Goal: Task Accomplishment & Management: Manage account settings

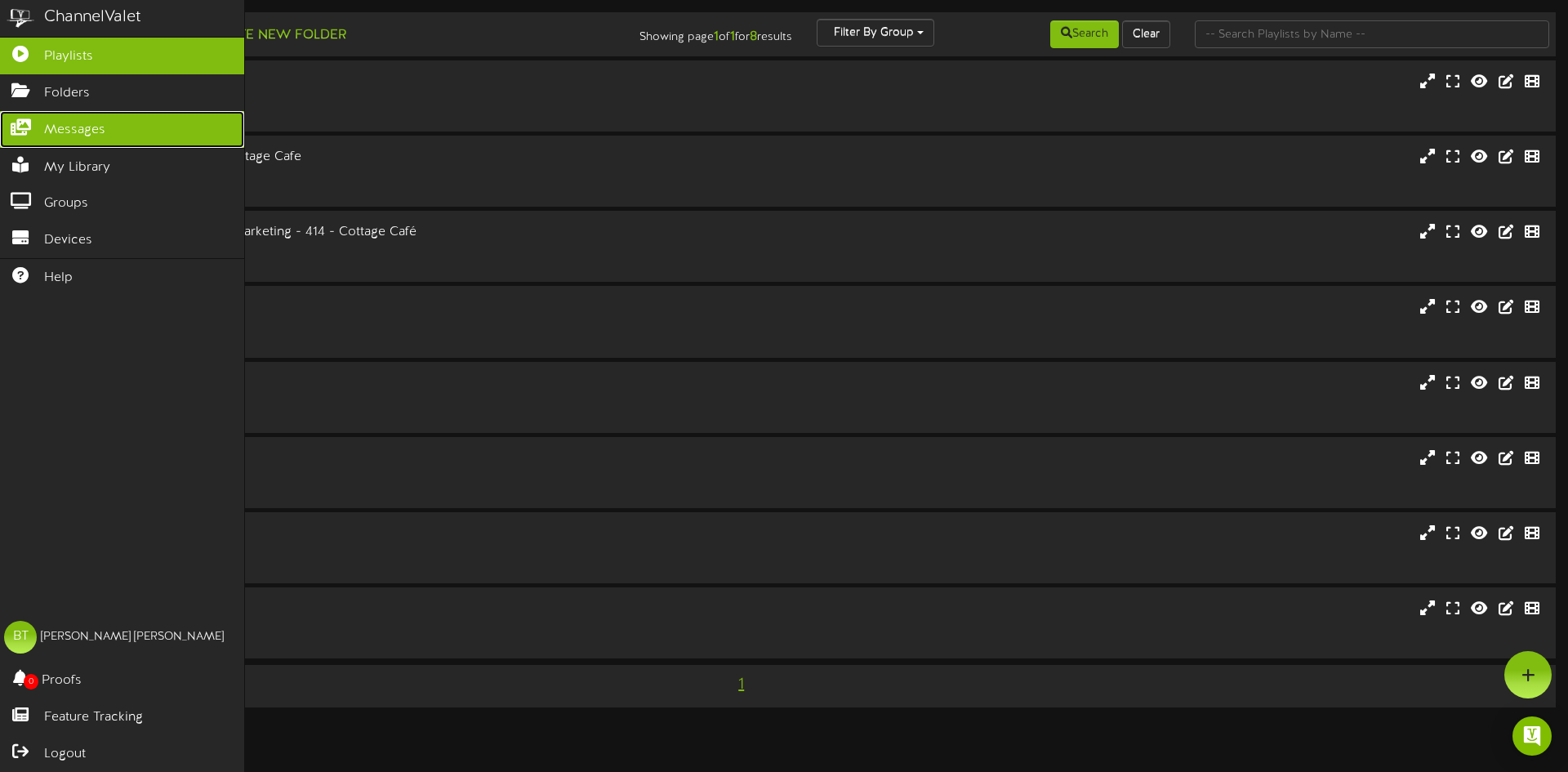
click at [21, 129] on icon at bounding box center [20, 125] width 41 height 12
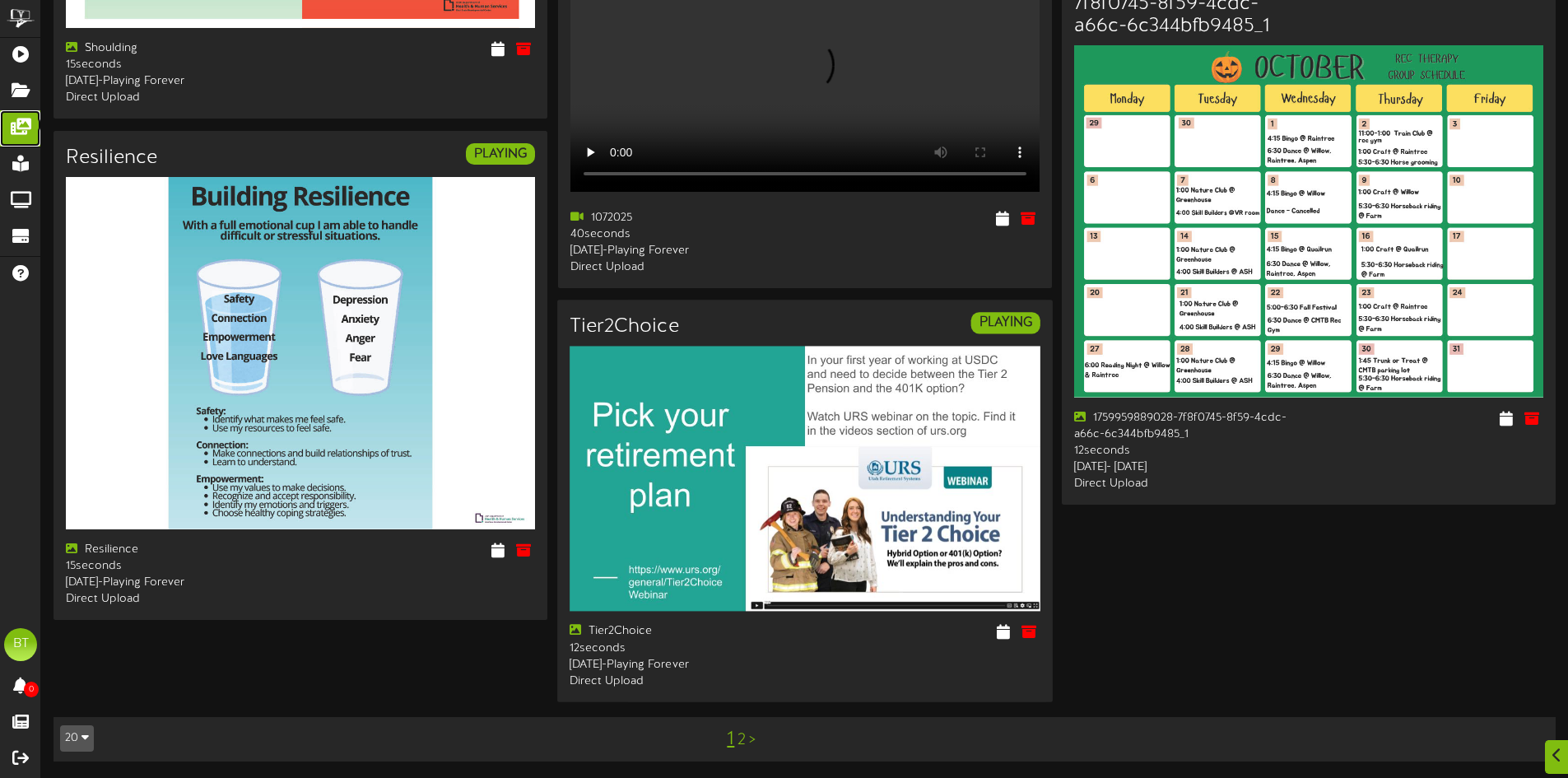
scroll to position [3003, 0]
click at [741, 737] on link "2" at bounding box center [741, 740] width 9 height 18
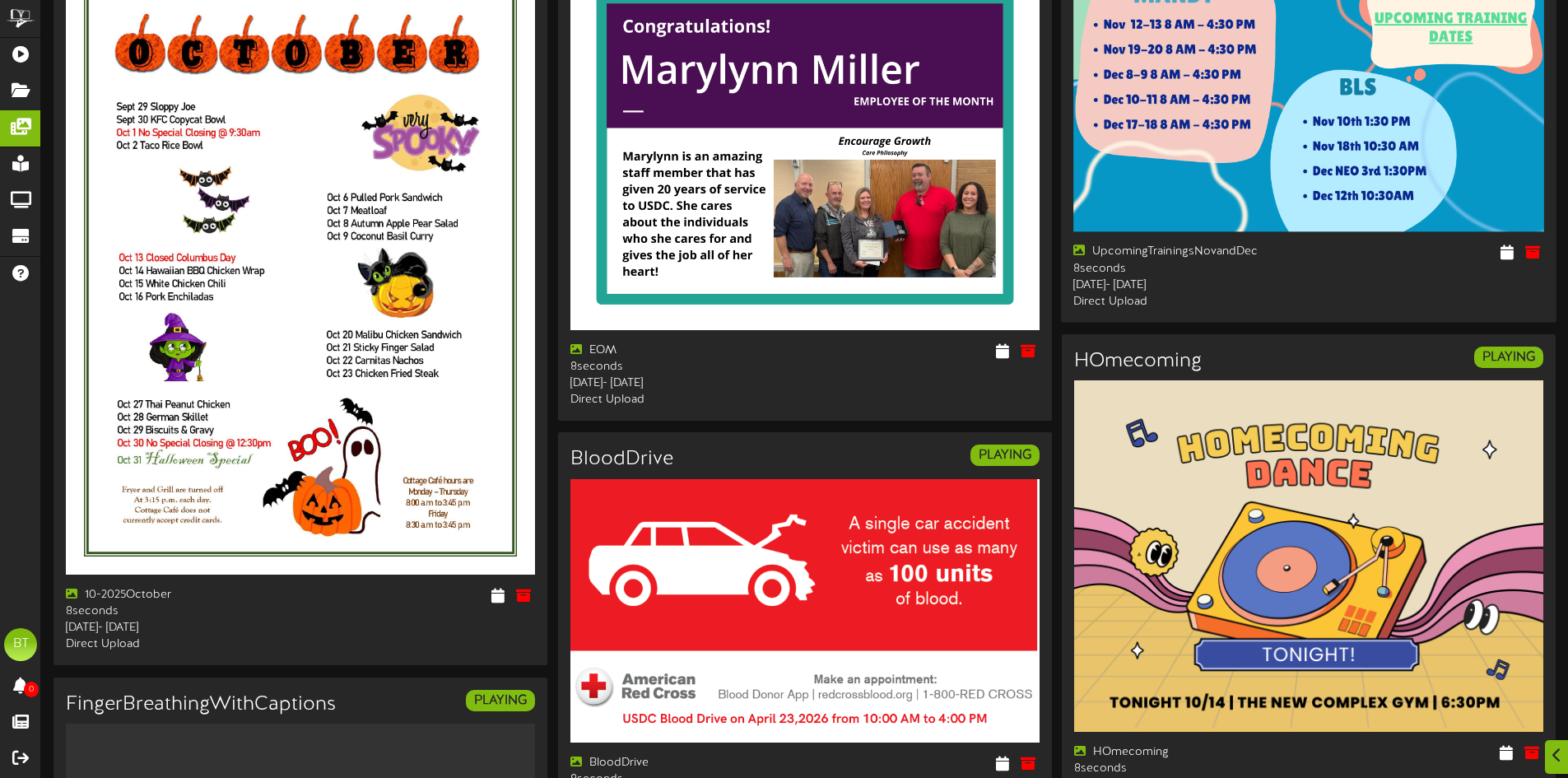
scroll to position [412, 0]
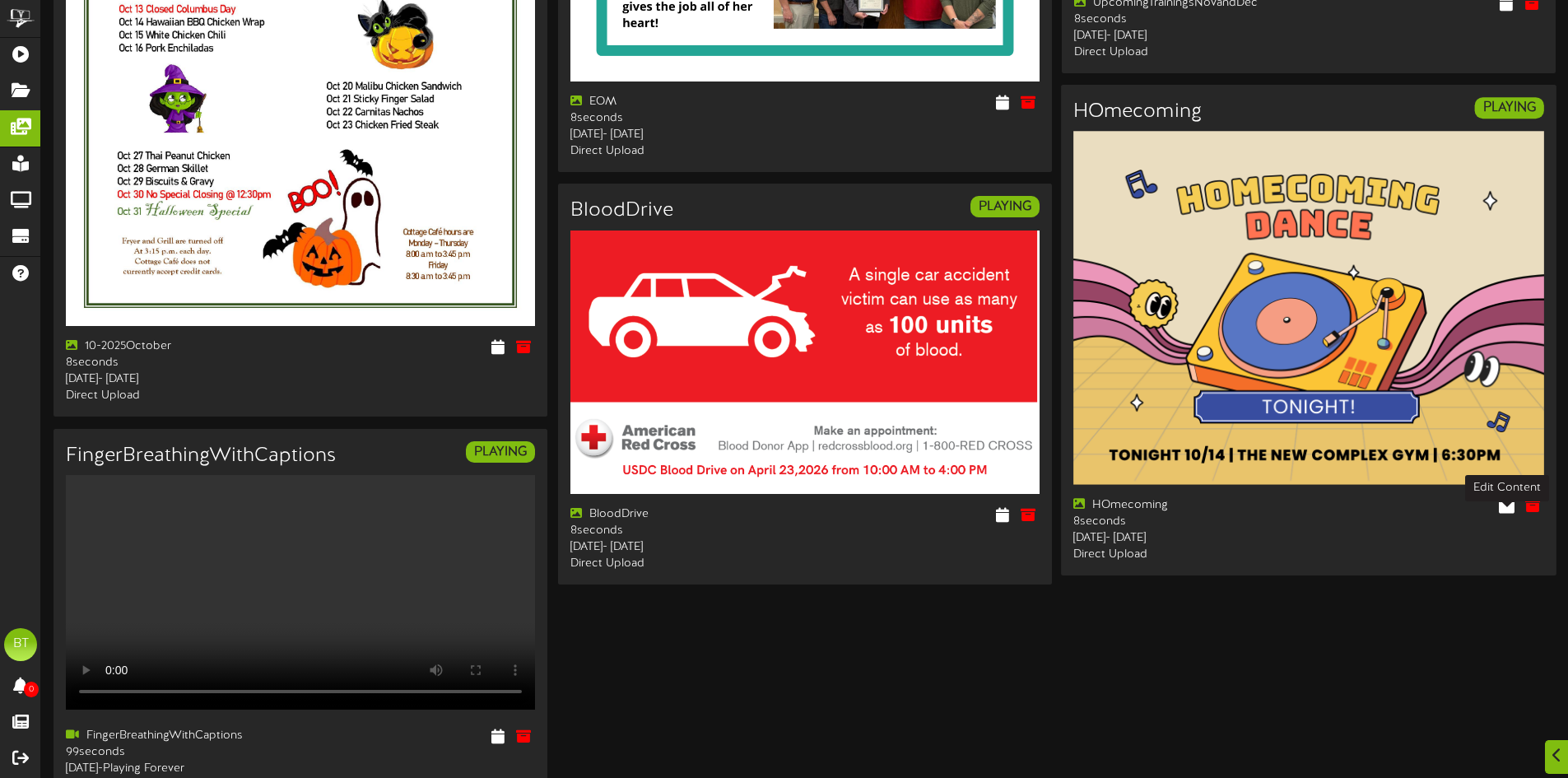
click at [1508, 513] on icon at bounding box center [1506, 504] width 15 height 18
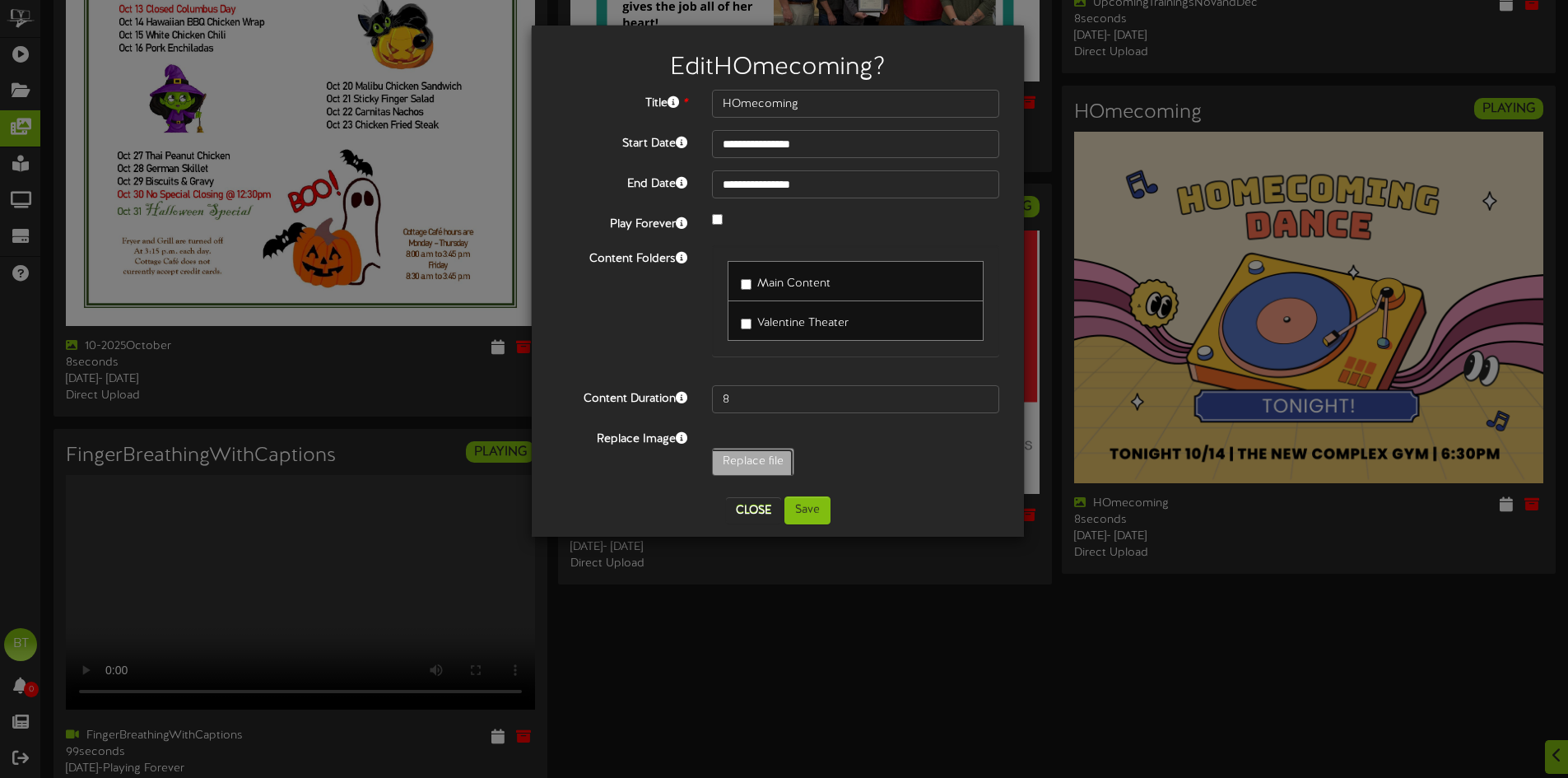
type input "**********"
type input "HOmecoming1"
click at [801, 513] on button "Save" at bounding box center [807, 509] width 46 height 28
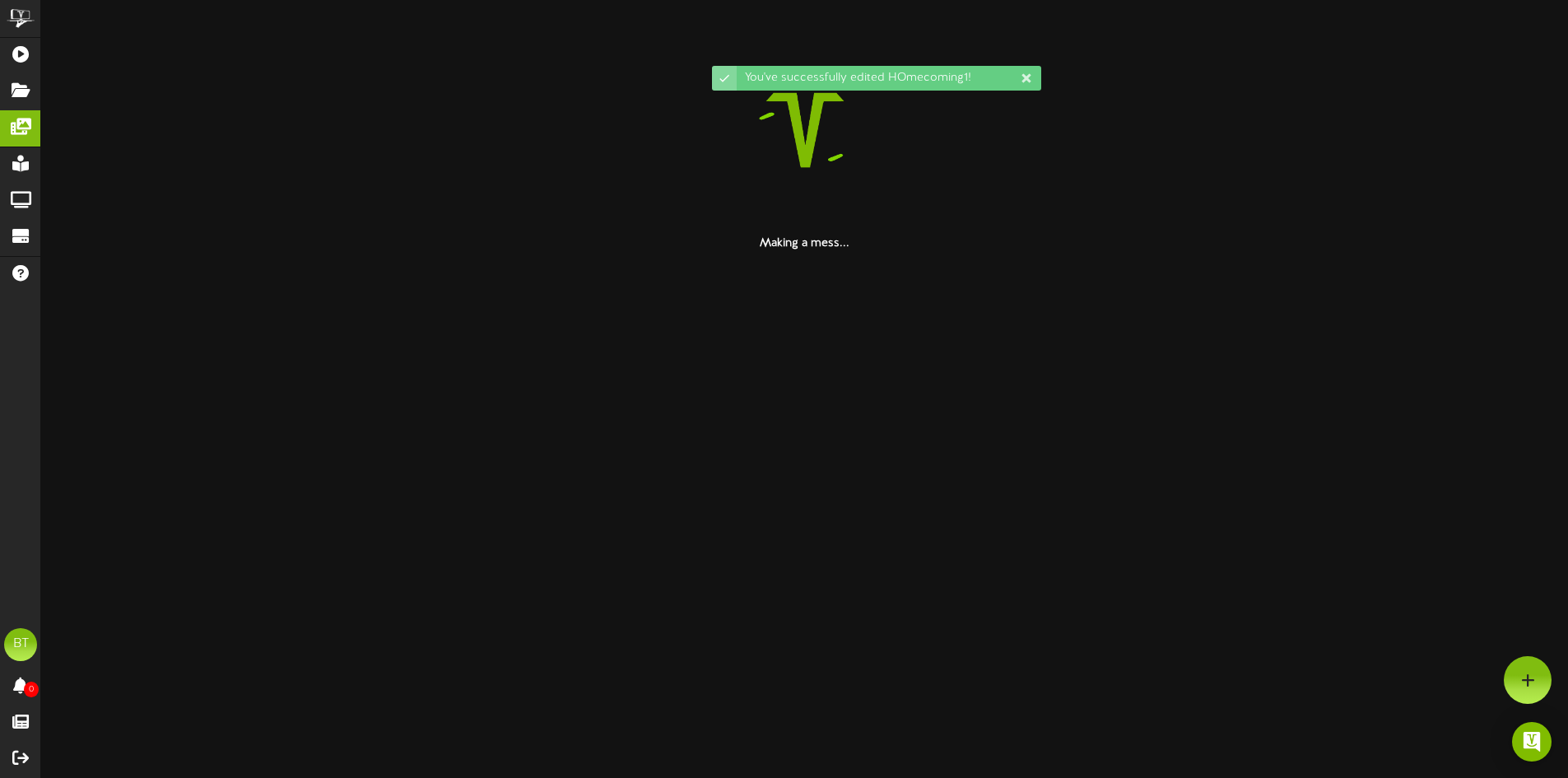
scroll to position [0, 0]
